Goal: Information Seeking & Learning: Learn about a topic

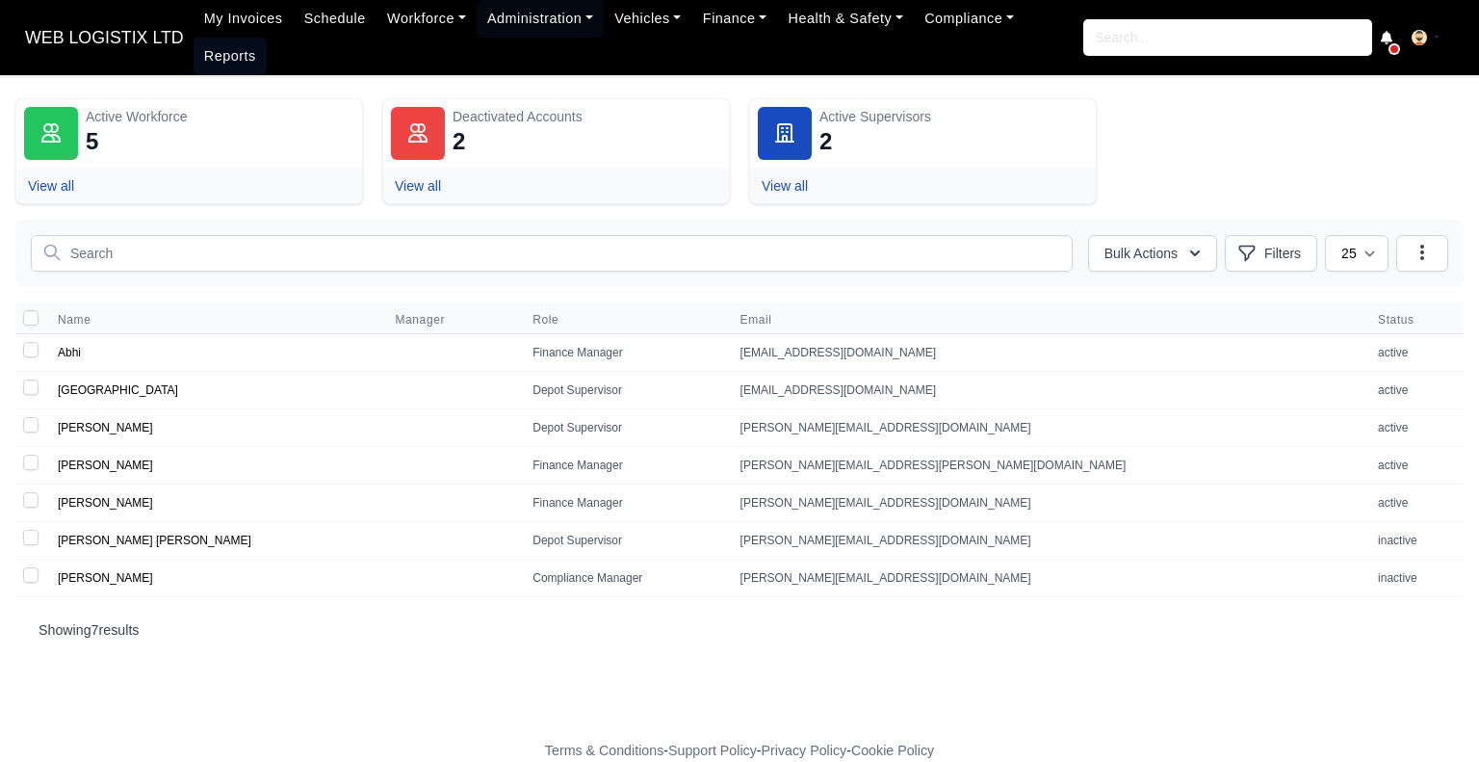
click at [267, 38] on link "Reports" at bounding box center [230, 57] width 73 height 38
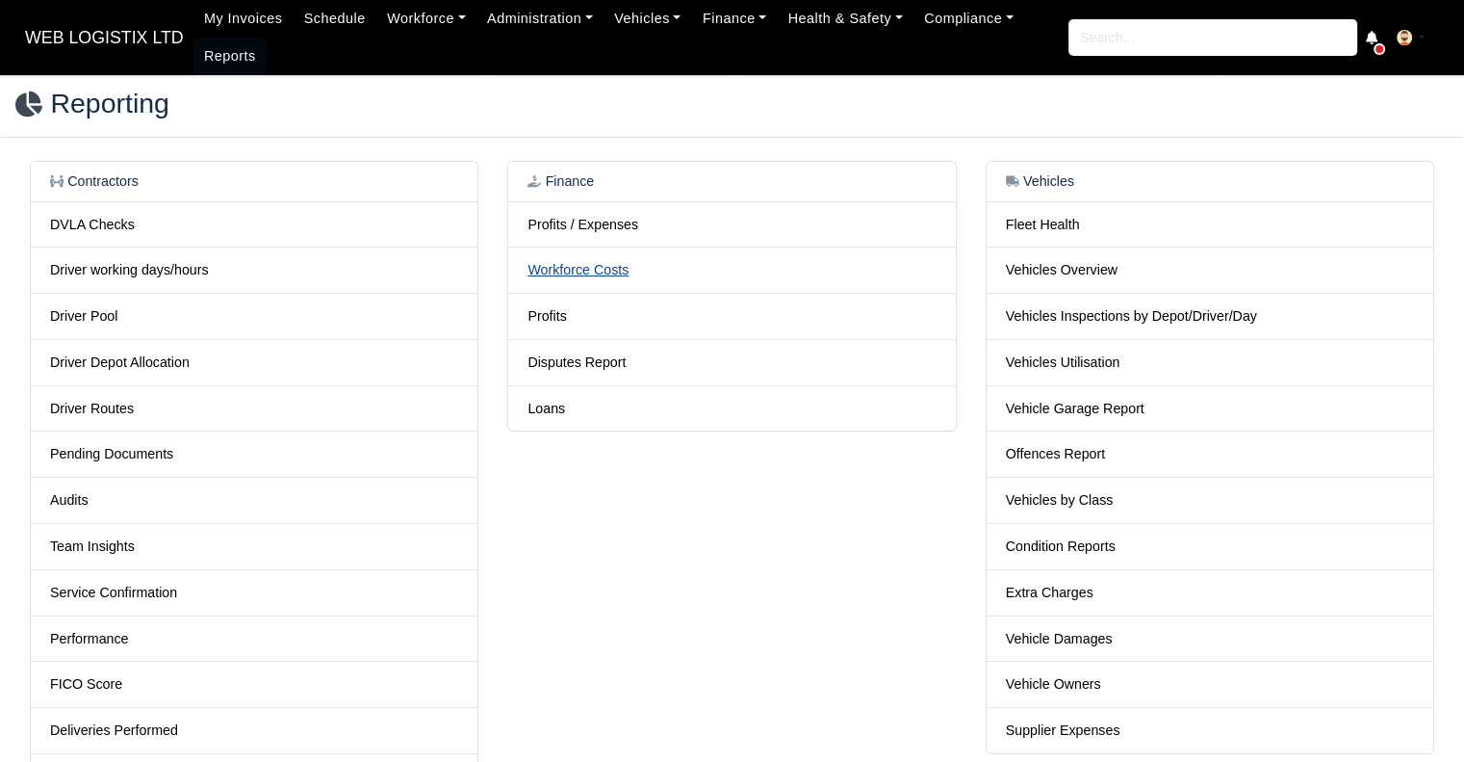
click at [559, 266] on link "Workforce Costs" at bounding box center [578, 269] width 101 height 15
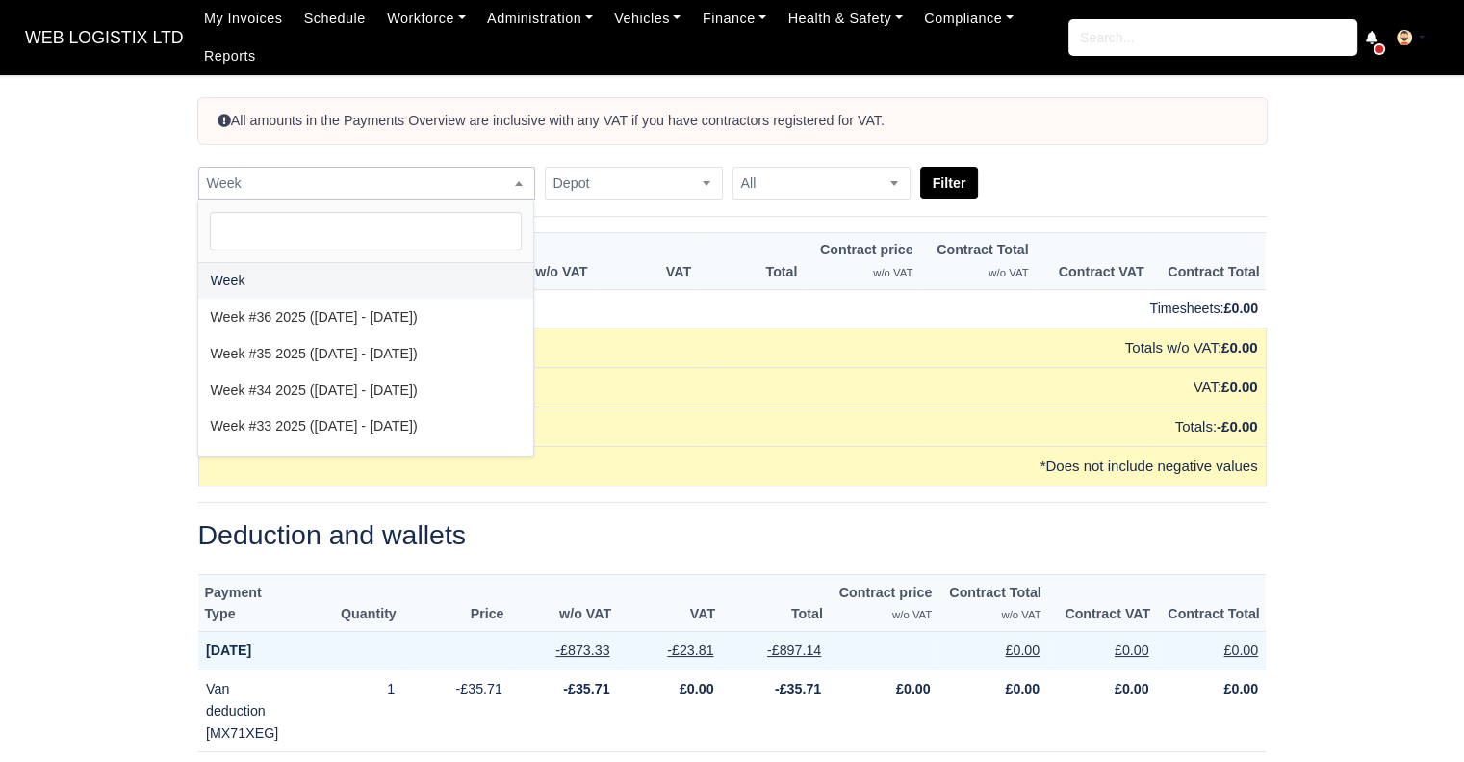
click at [394, 190] on span "Week" at bounding box center [366, 183] width 335 height 24
select select "2025-08-10|2025-08-16"
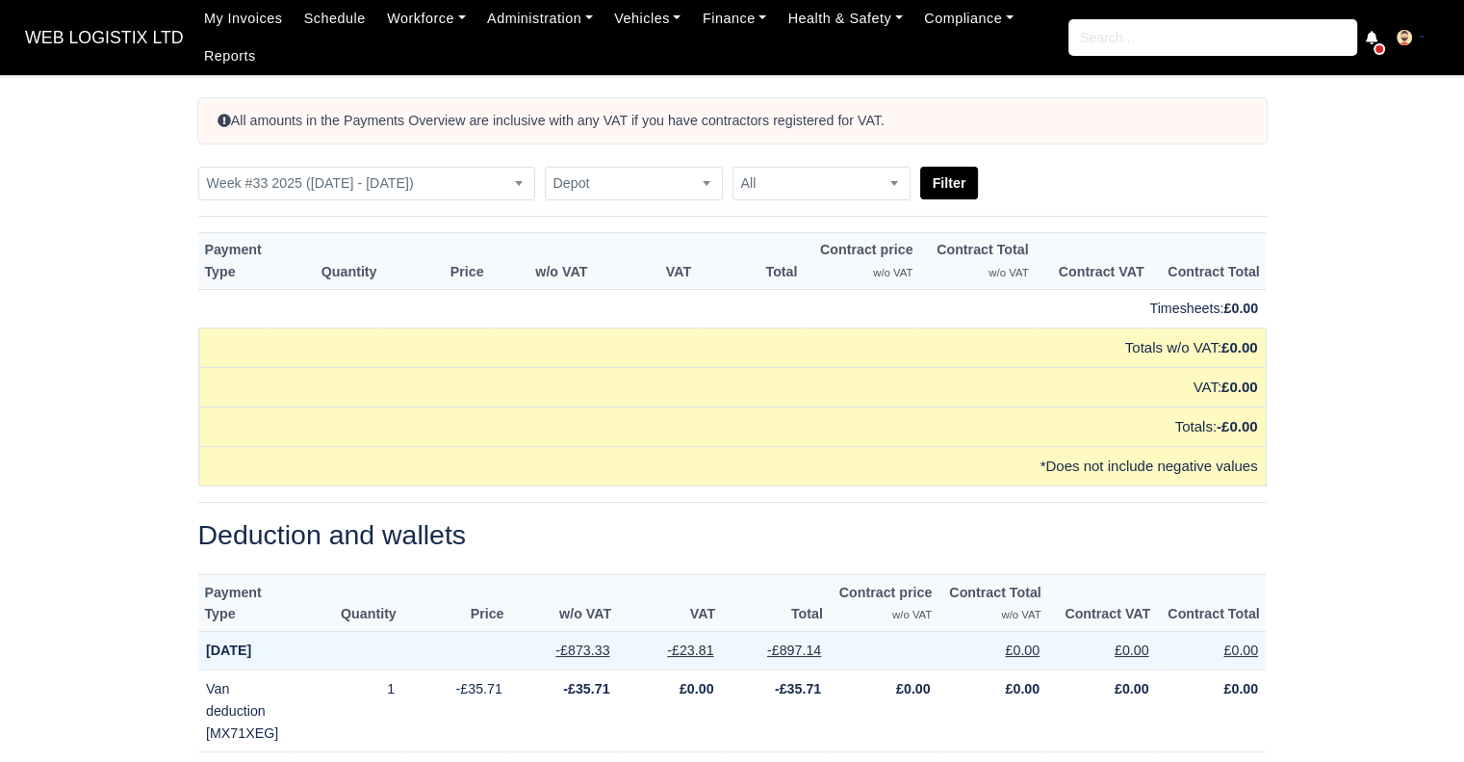
click at [951, 161] on div "All amounts in the Payments Overview are inclusive with any VAT if you have con…" at bounding box center [733, 149] width 1098 height 102
click at [953, 174] on button "Filter" at bounding box center [949, 183] width 59 height 33
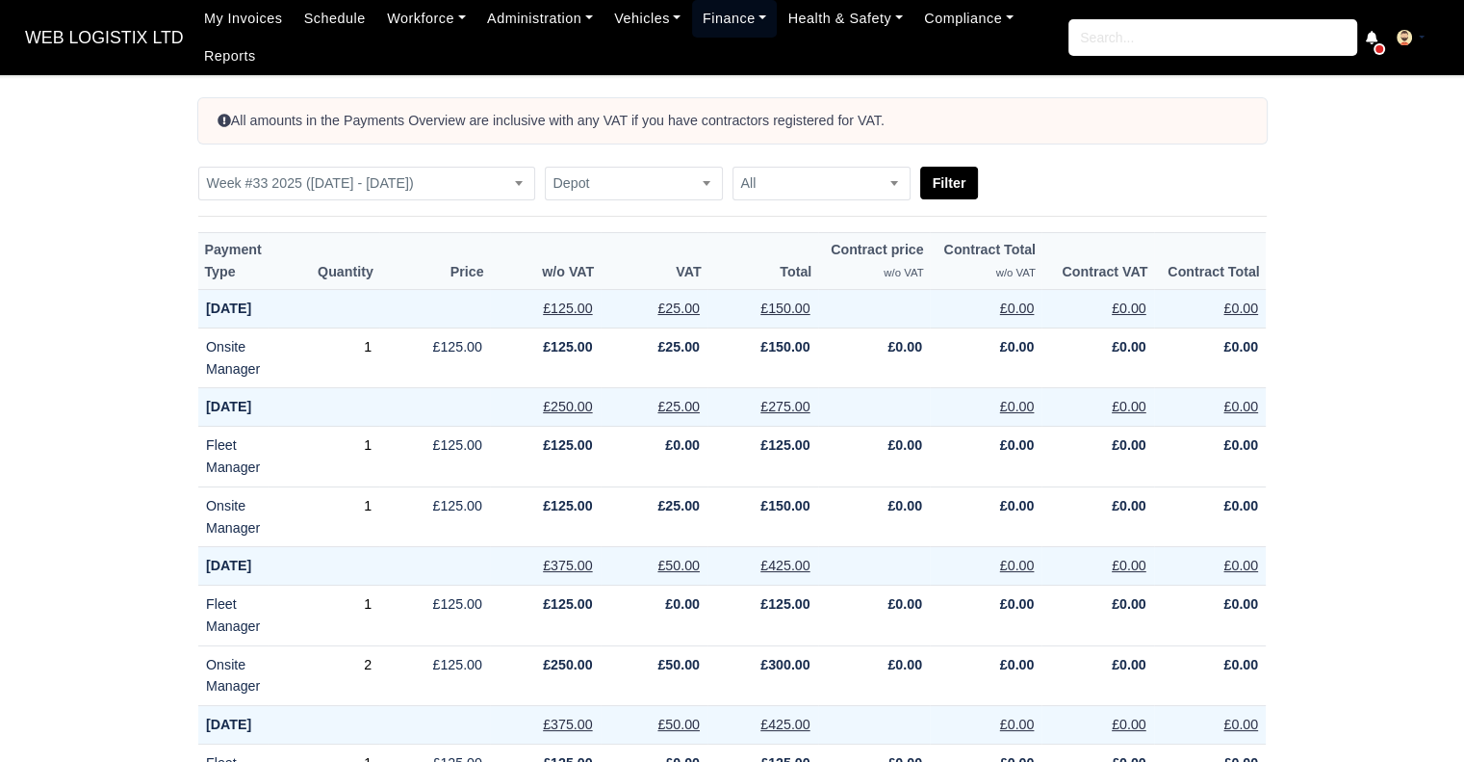
click at [692, 15] on link "Finance" at bounding box center [735, 19] width 86 height 38
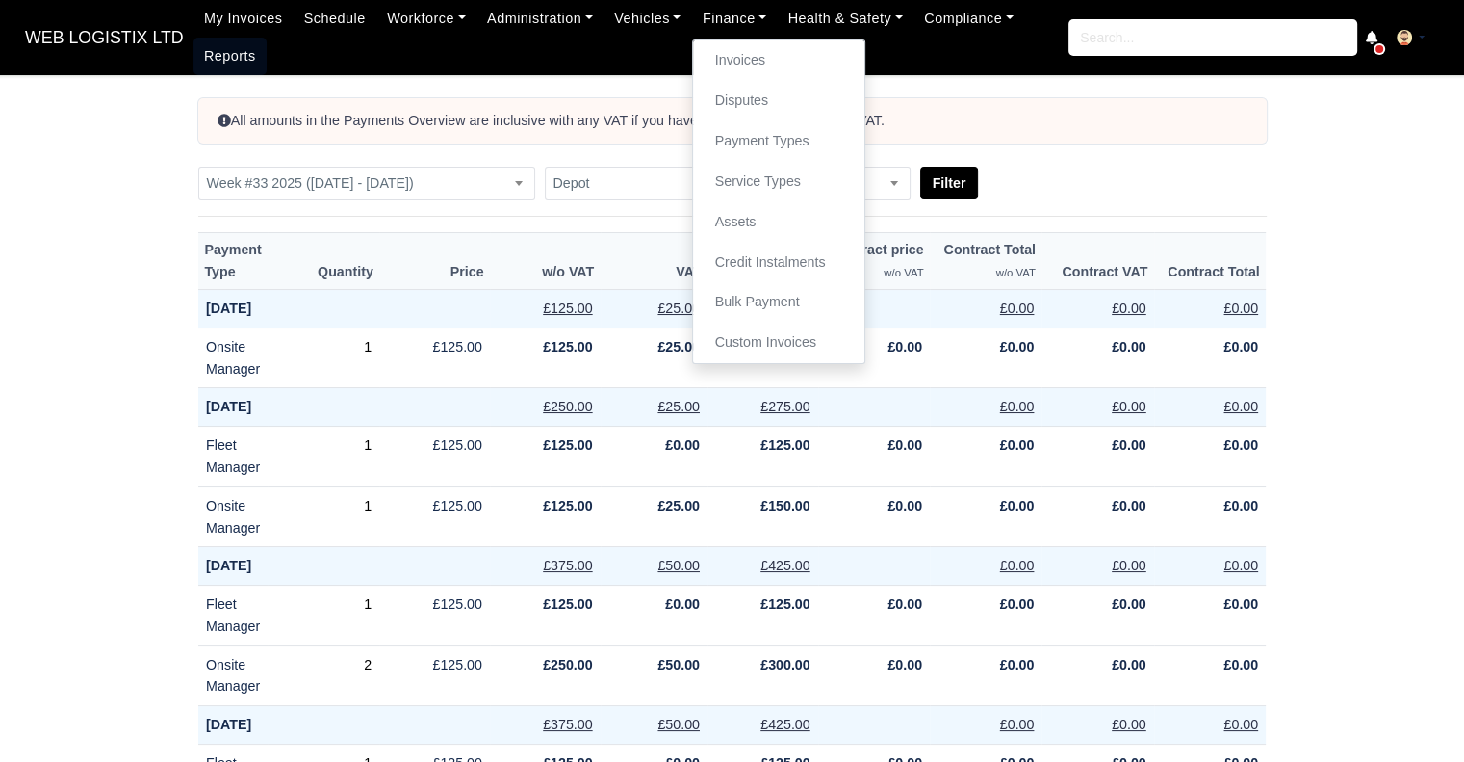
click at [206, 59] on link "Reports" at bounding box center [230, 57] width 73 height 38
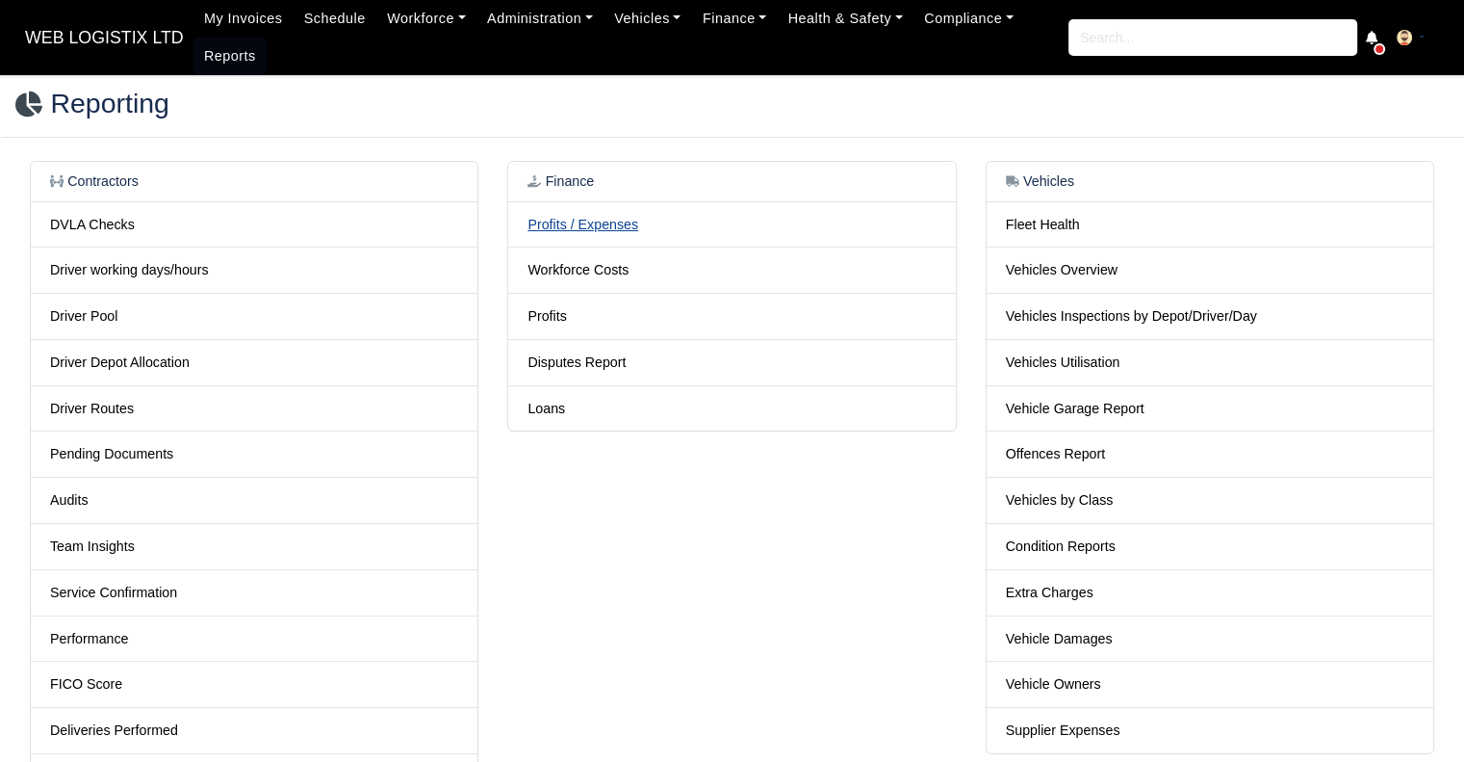
click at [611, 227] on link "Profits / Expenses" at bounding box center [583, 224] width 111 height 15
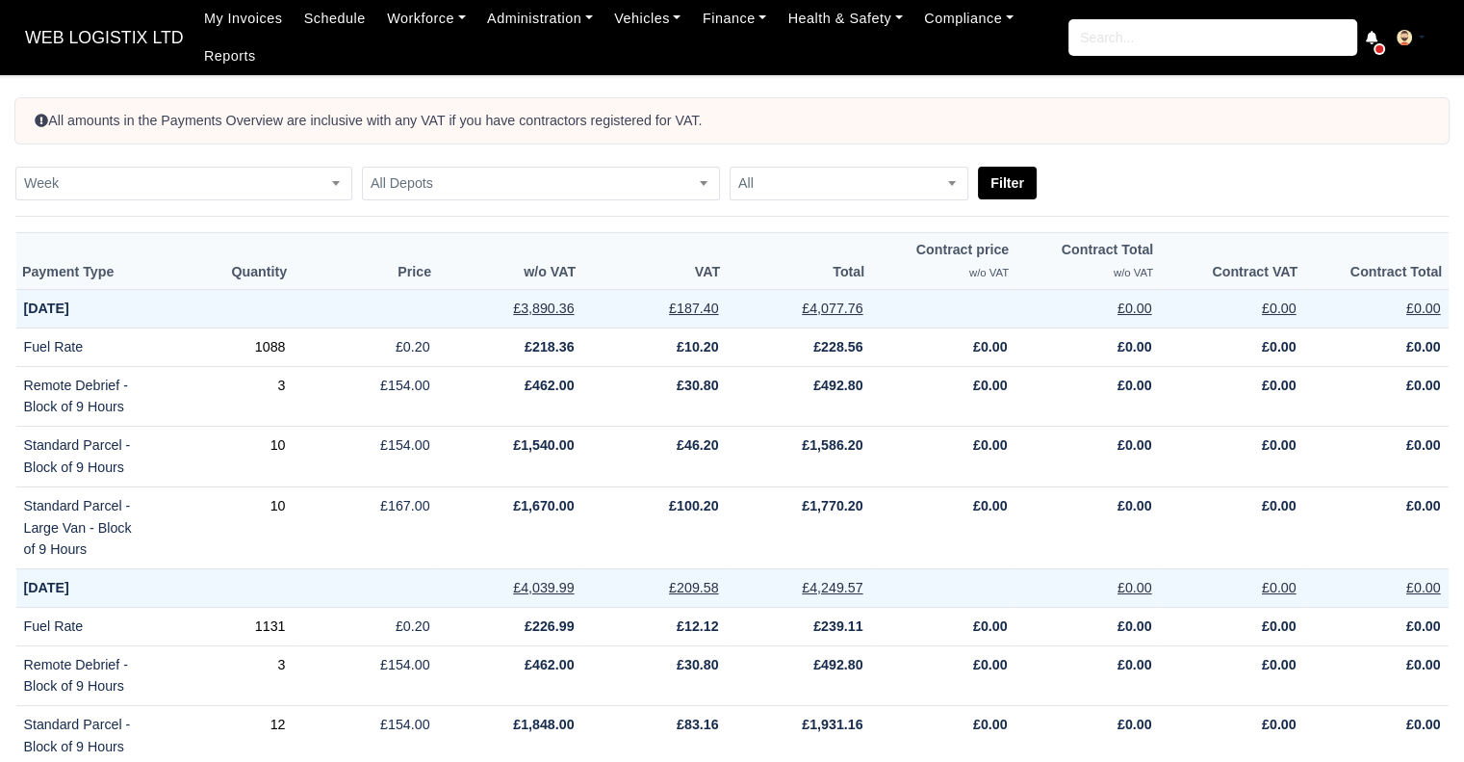
click at [262, 163] on div "All amounts in the Payments Overview are inclusive with any VAT if you have con…" at bounding box center [732, 149] width 1462 height 102
click at [263, 171] on span "Week" at bounding box center [183, 183] width 335 height 24
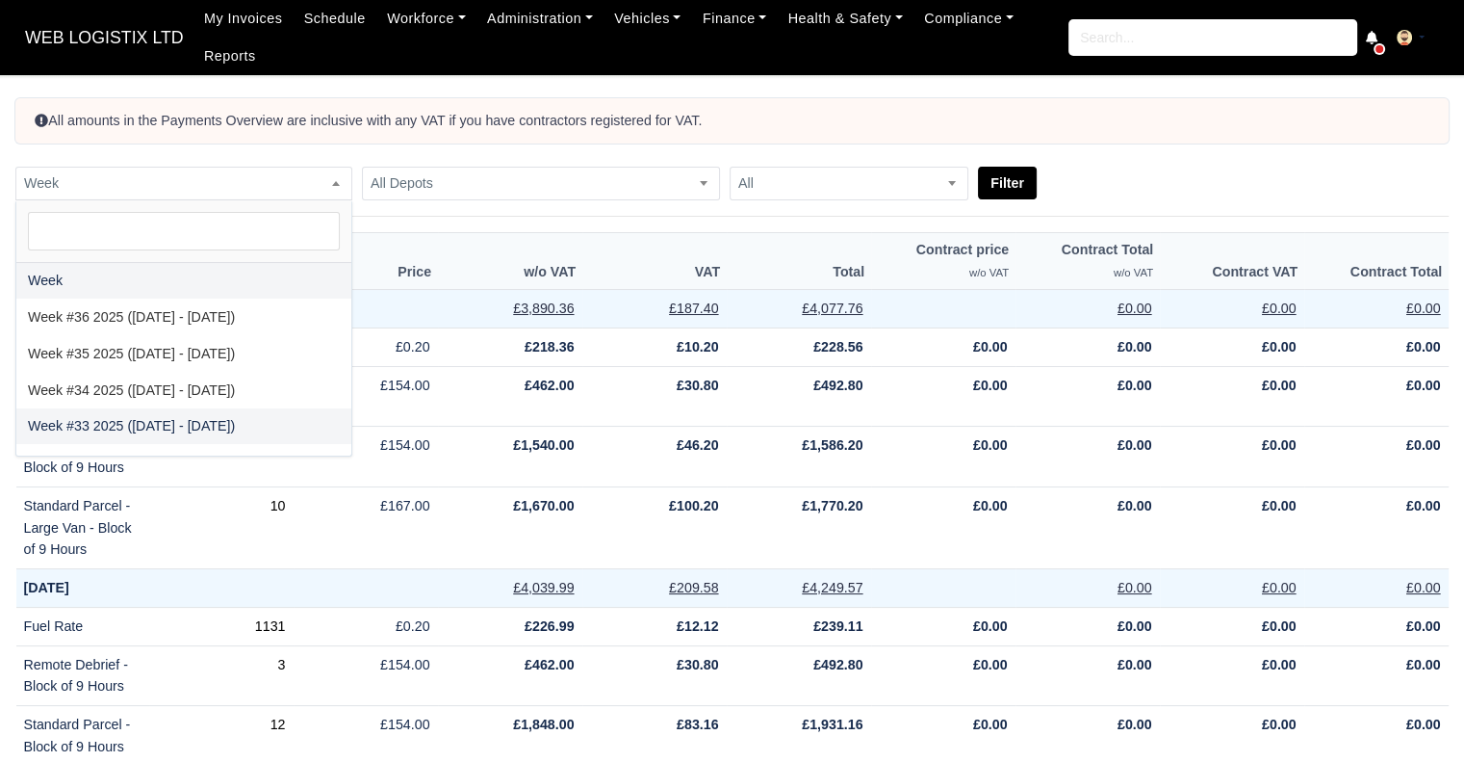
select select "2025-08-10|2025-08-16"
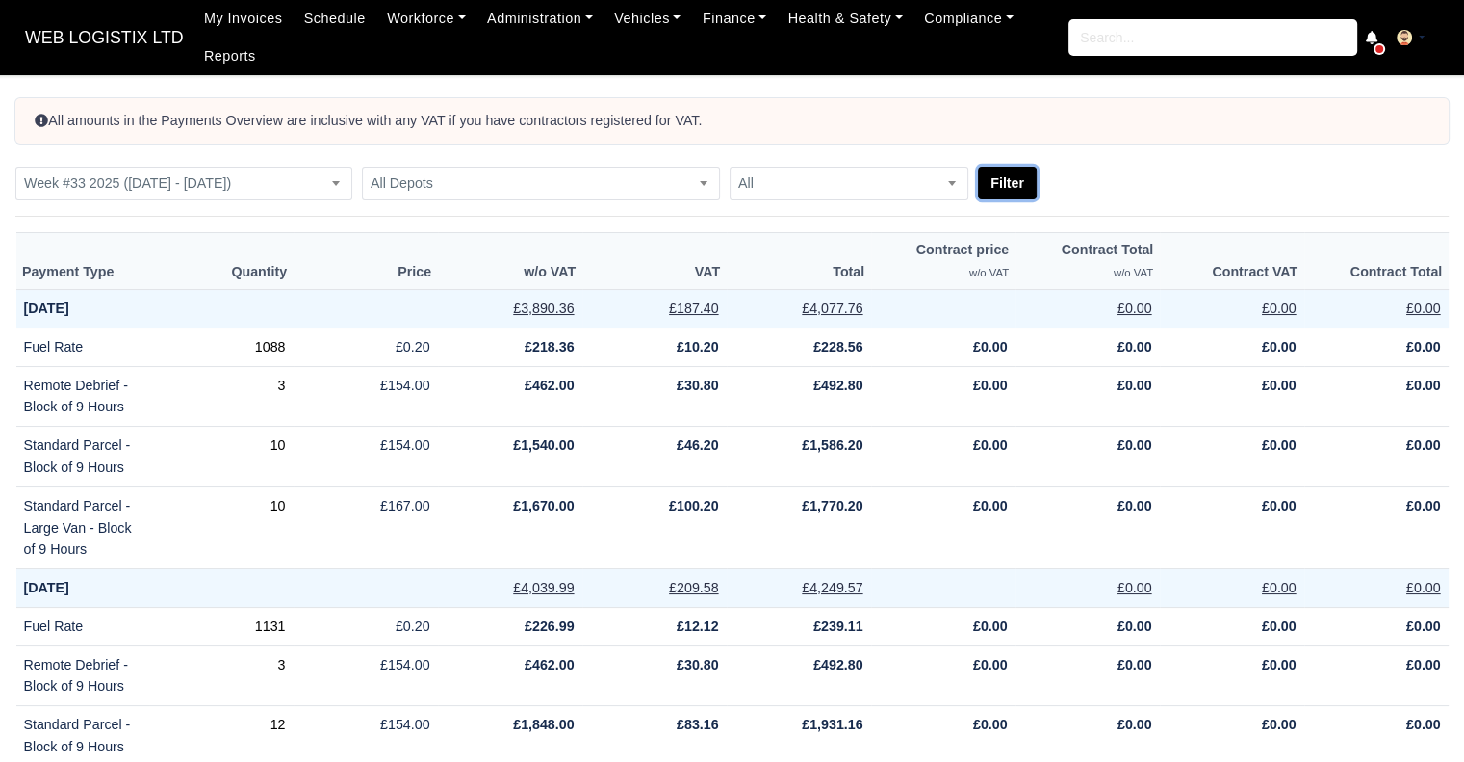
click at [1017, 176] on button "Filter" at bounding box center [1007, 183] width 59 height 33
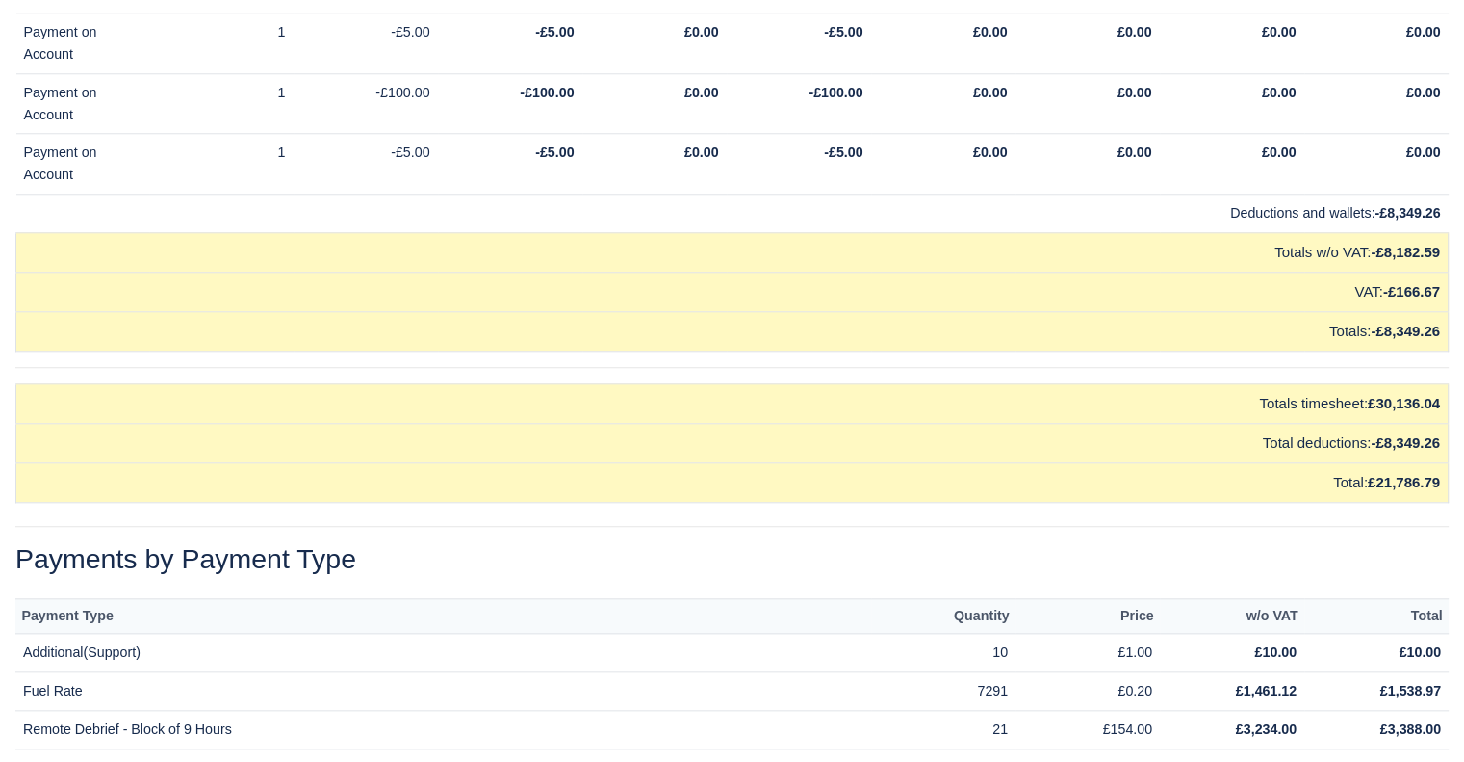
scroll to position [16528, 0]
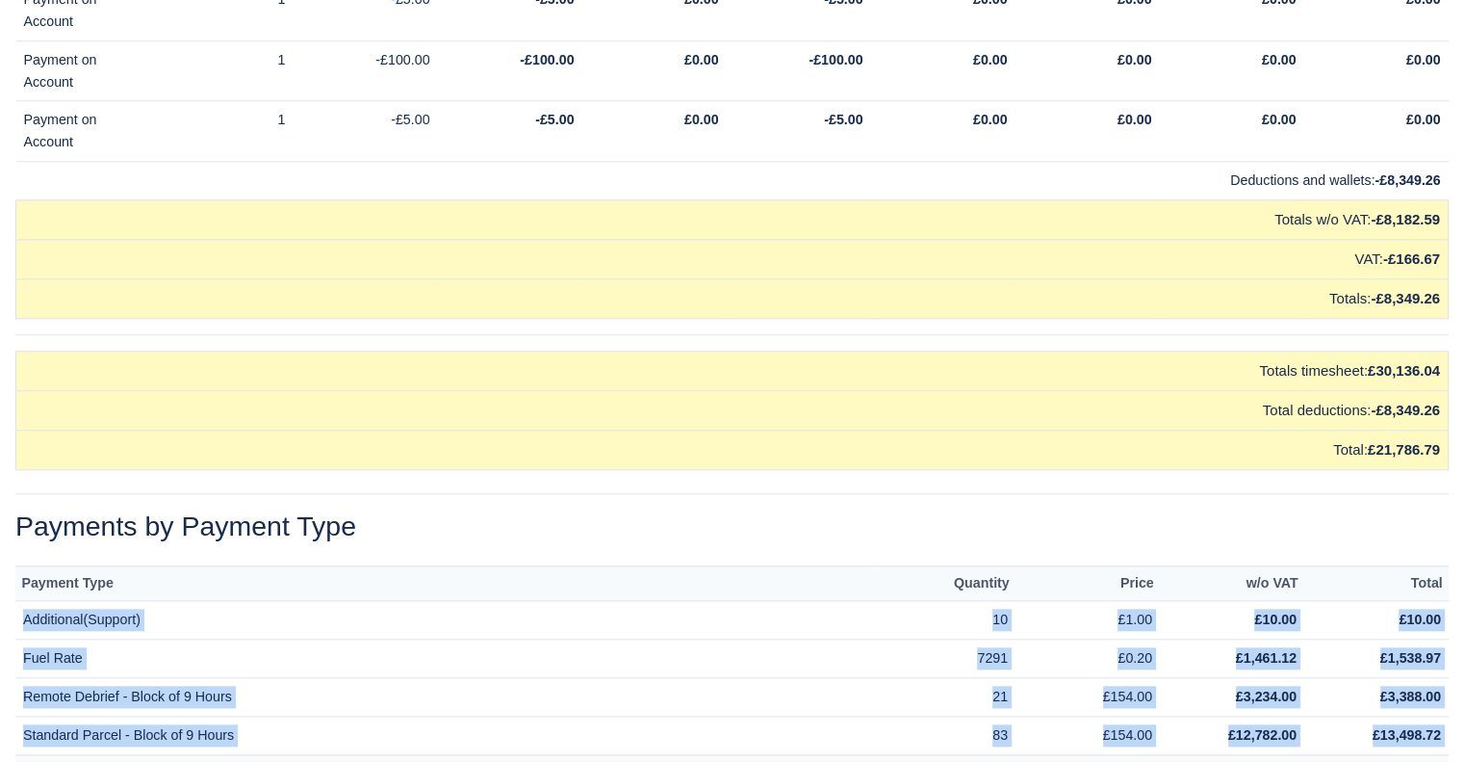
drag, startPoint x: 20, startPoint y: 569, endPoint x: 1322, endPoint y: 731, distance: 1311.7
click at [1322, 731] on tbody "Additional(Support) 10 £1.00 £10.00 £10.00 Fuel Rate 7291 £0.20 £1,461.12 £1,53…" at bounding box center [732, 696] width 1434 height 191
copy tbody "Additional(Support) 10 £1.00 £10.00 £10.00 Fuel Rate 7291 £0.20 £1,461.12 £1,53…"
